Goal: Information Seeking & Learning: Learn about a topic

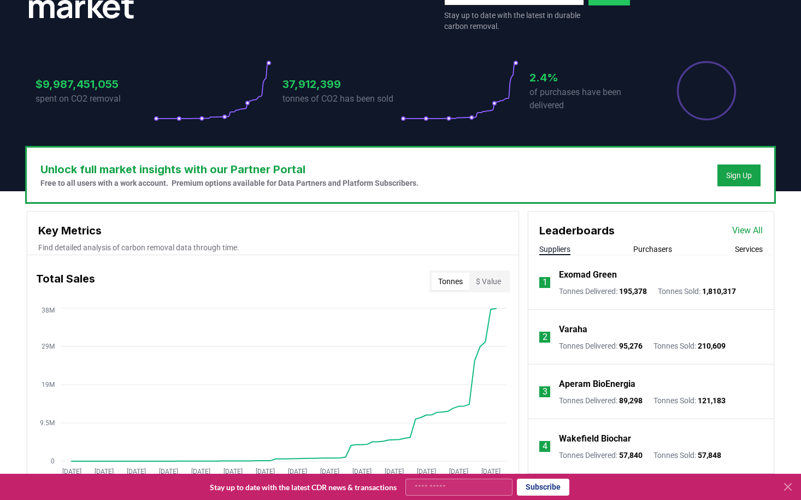
scroll to position [312, 0]
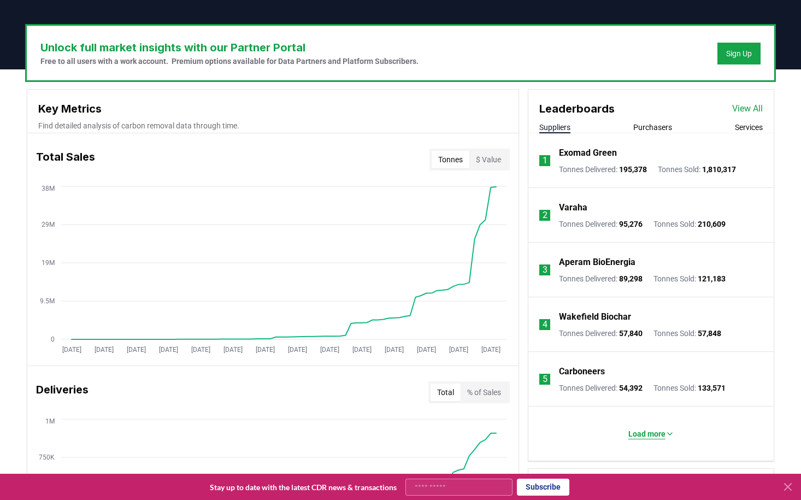
click at [634, 435] on p "Load more" at bounding box center [646, 433] width 37 height 11
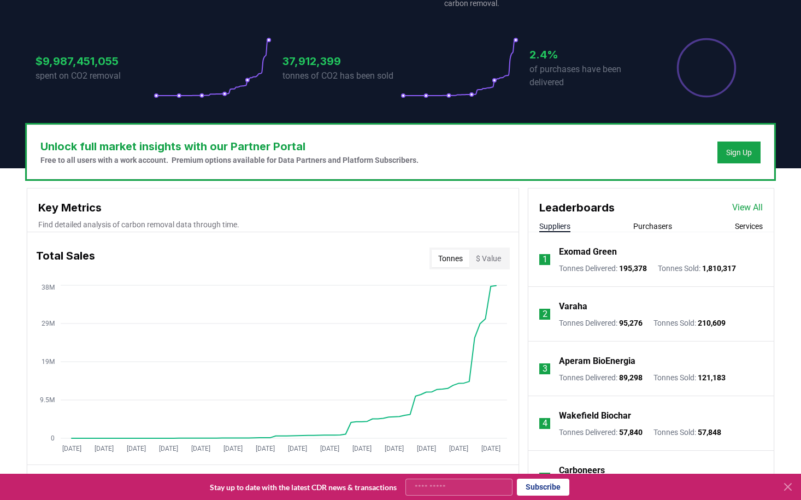
scroll to position [338, 0]
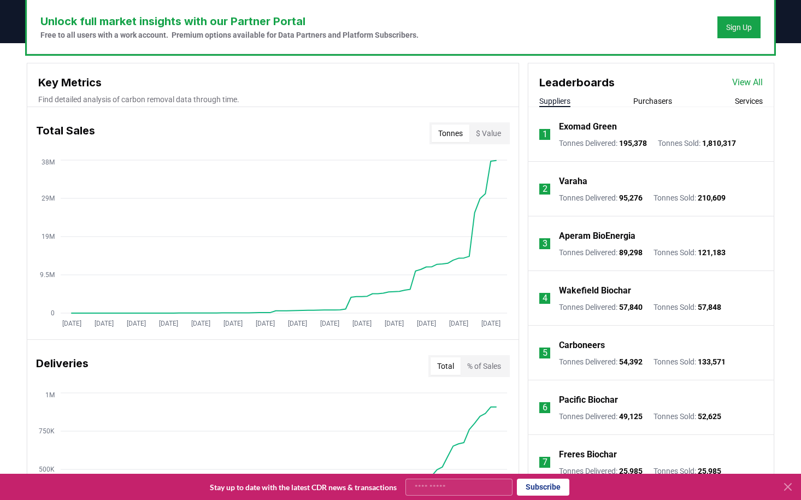
click at [570, 290] on p "Wakefield Biochar" at bounding box center [595, 290] width 72 height 13
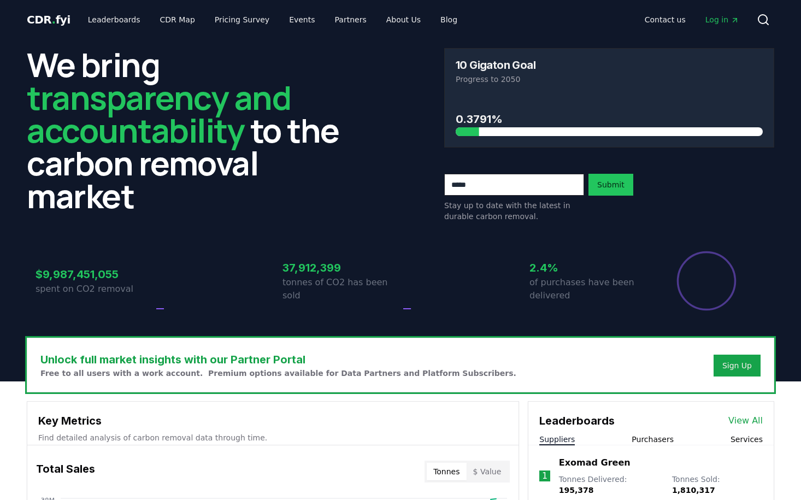
scroll to position [338, 0]
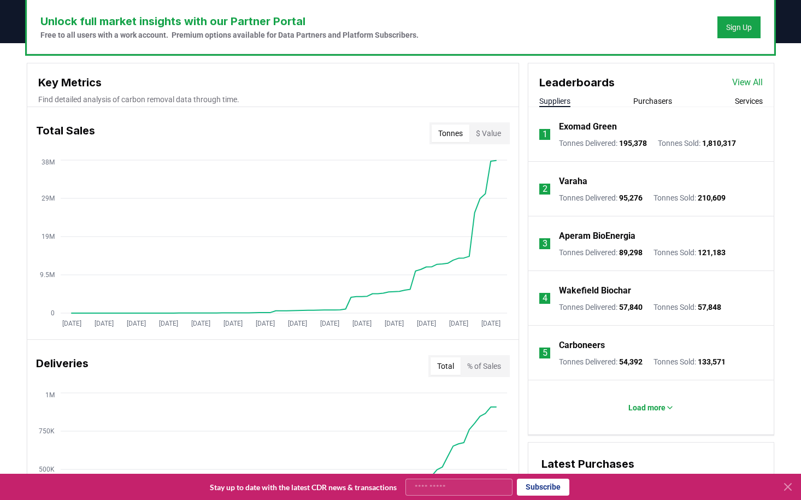
click at [788, 485] on icon at bounding box center [787, 486] width 7 height 7
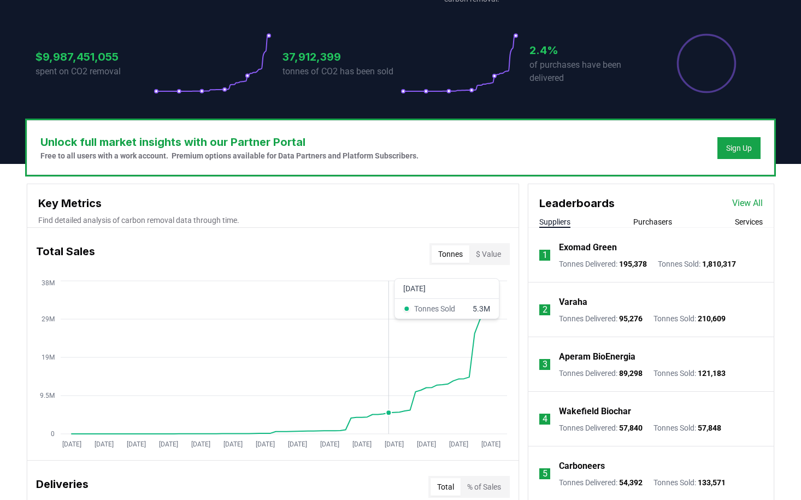
scroll to position [223, 0]
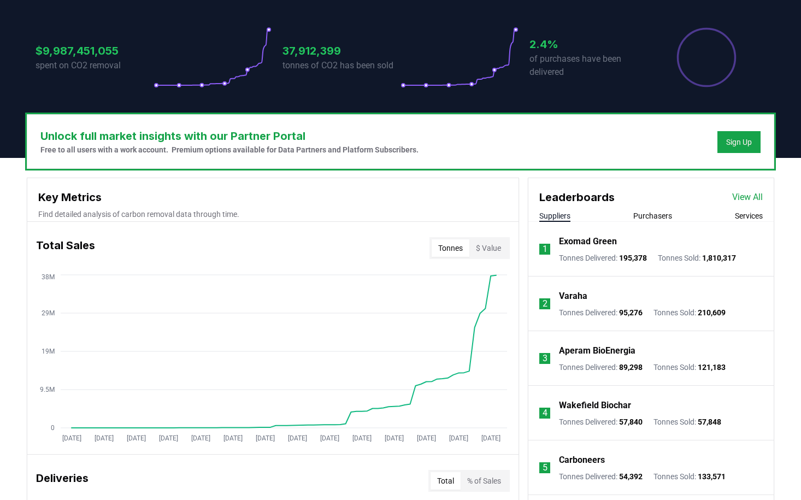
click at [659, 214] on button "Purchasers" at bounding box center [652, 215] width 39 height 11
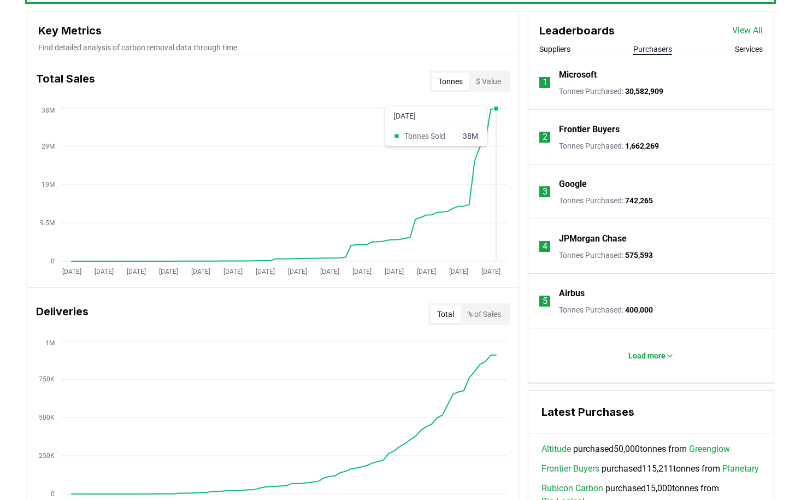
scroll to position [393, 0]
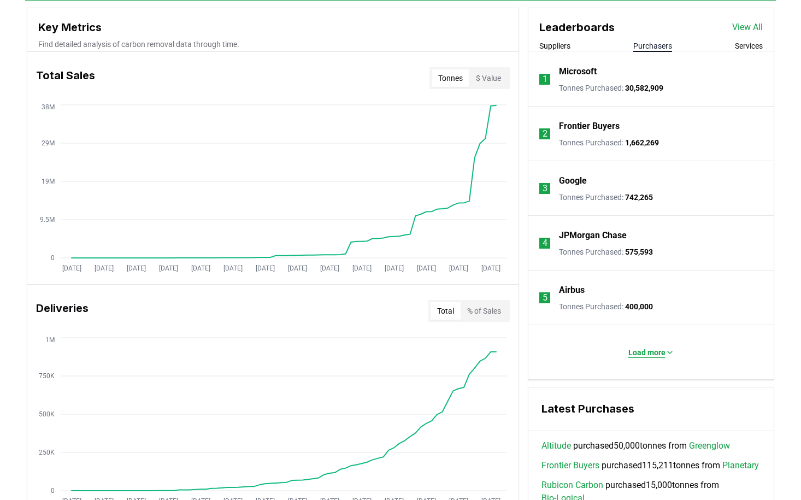
click at [657, 348] on p "Load more" at bounding box center [646, 352] width 37 height 11
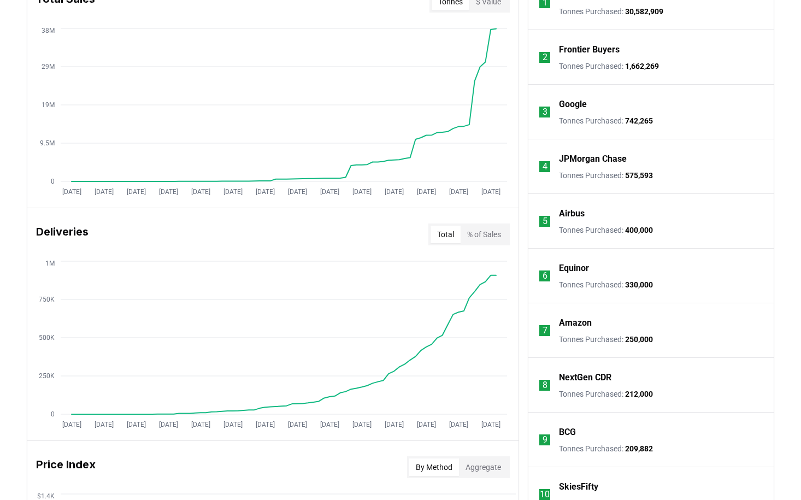
scroll to position [471, 0]
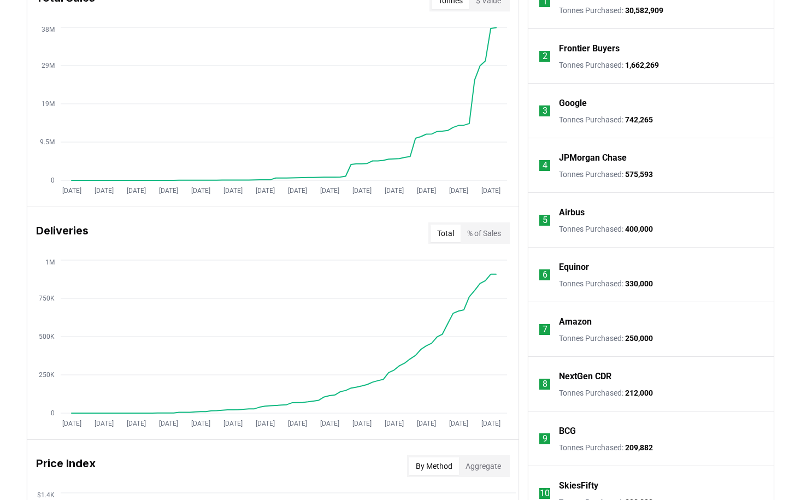
click at [585, 326] on p "Amazon" at bounding box center [575, 321] width 33 height 13
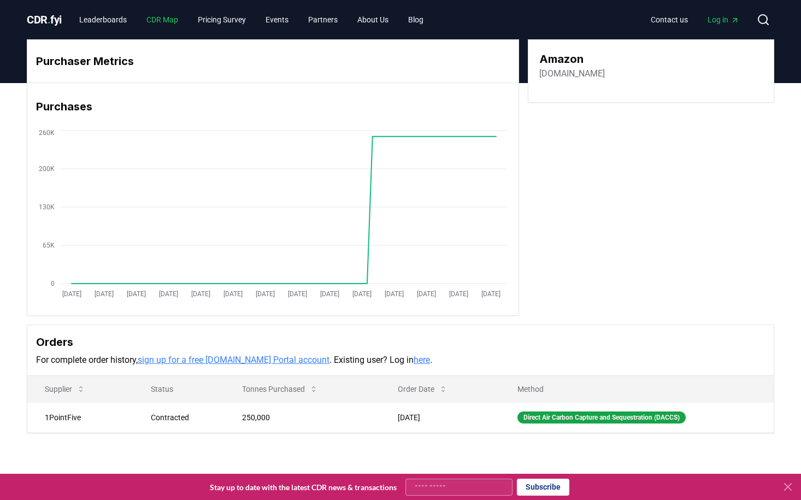
click at [175, 21] on link "CDR Map" at bounding box center [162, 20] width 49 height 20
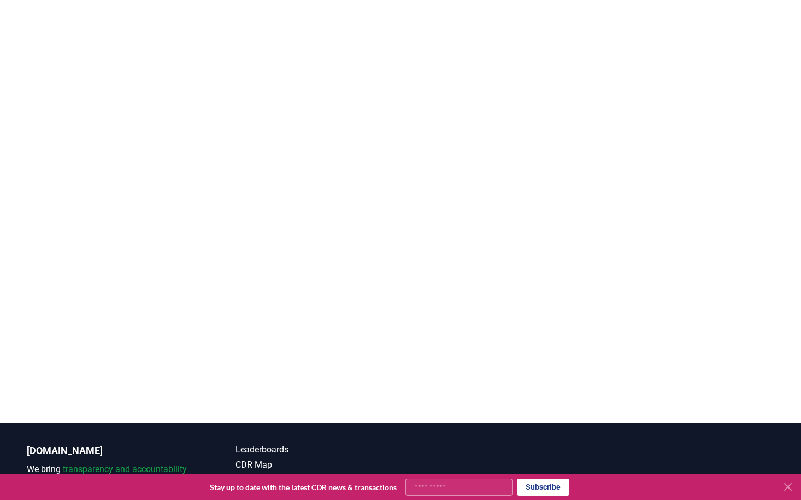
scroll to position [247, 0]
